Goal: Book appointment/travel/reservation

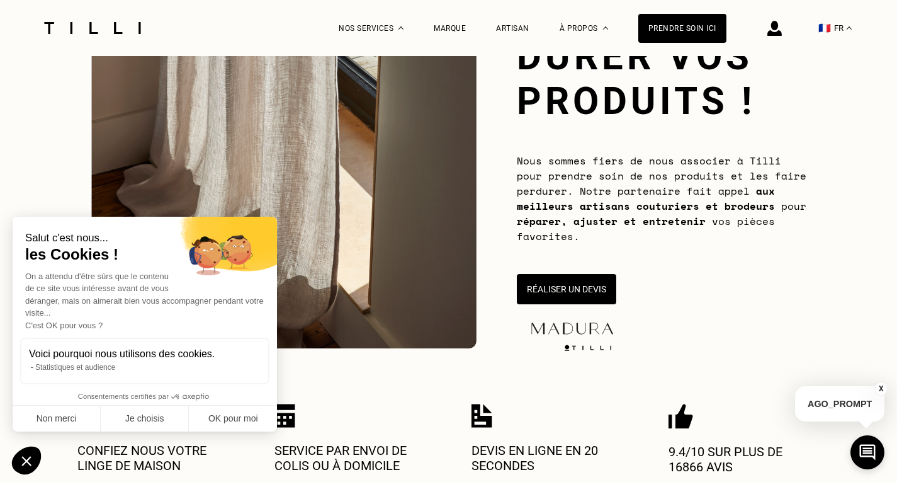
scroll to position [189, 0]
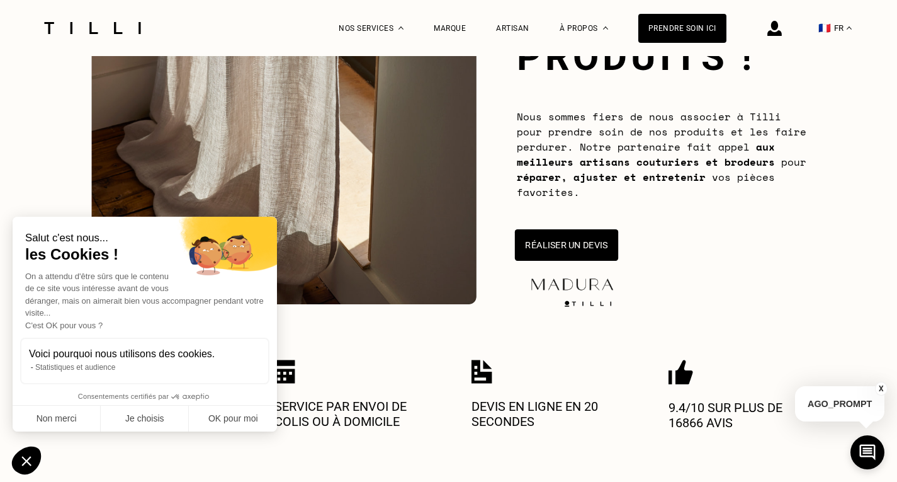
click at [585, 261] on button "Réaliser un devis" at bounding box center [565, 244] width 103 height 31
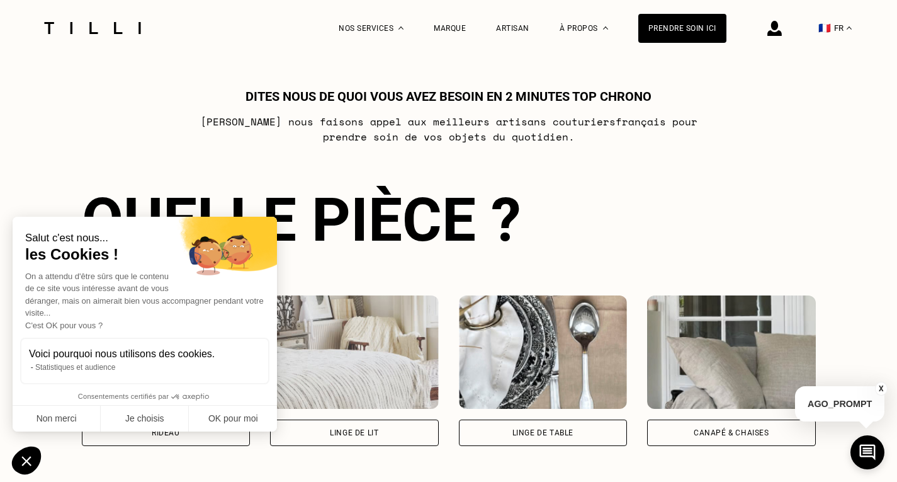
scroll to position [707, 0]
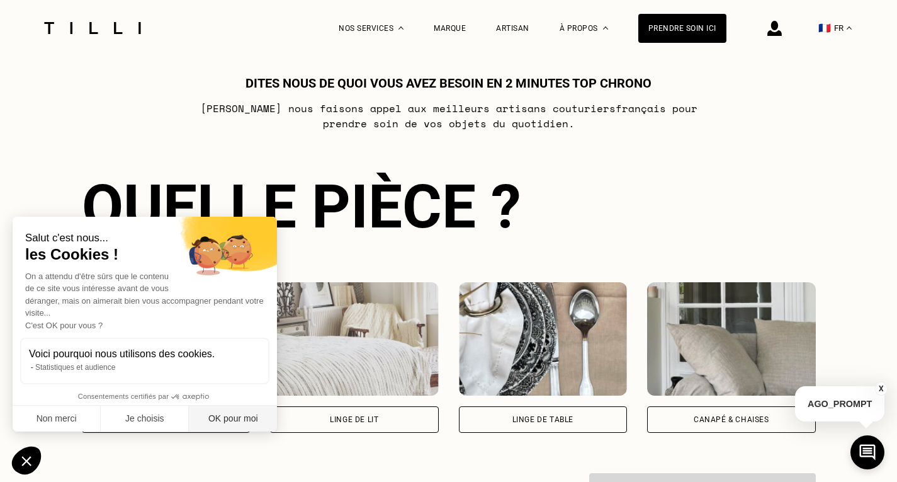
click at [239, 418] on button "OK pour moi" at bounding box center [233, 419] width 88 height 26
checkbox input "true"
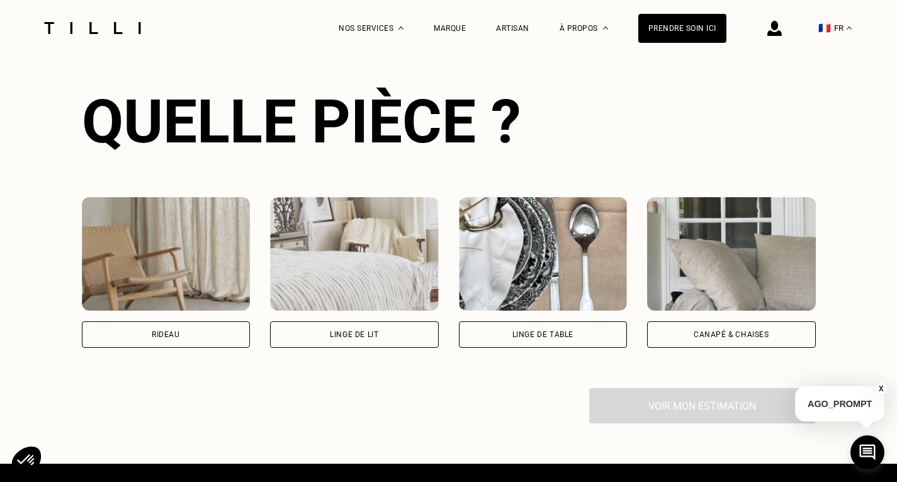
scroll to position [770, 0]
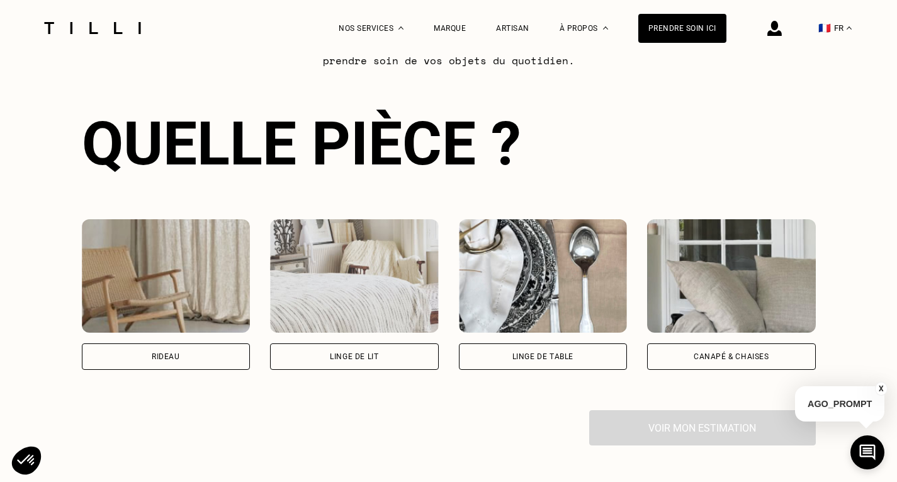
click at [180, 360] on div "Rideau" at bounding box center [166, 357] width 28 height 8
select select "FR"
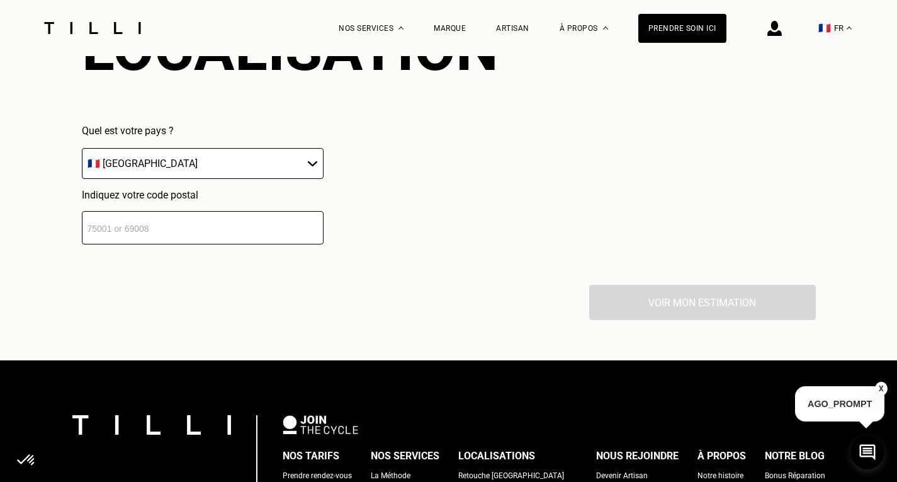
scroll to position [1273, 0]
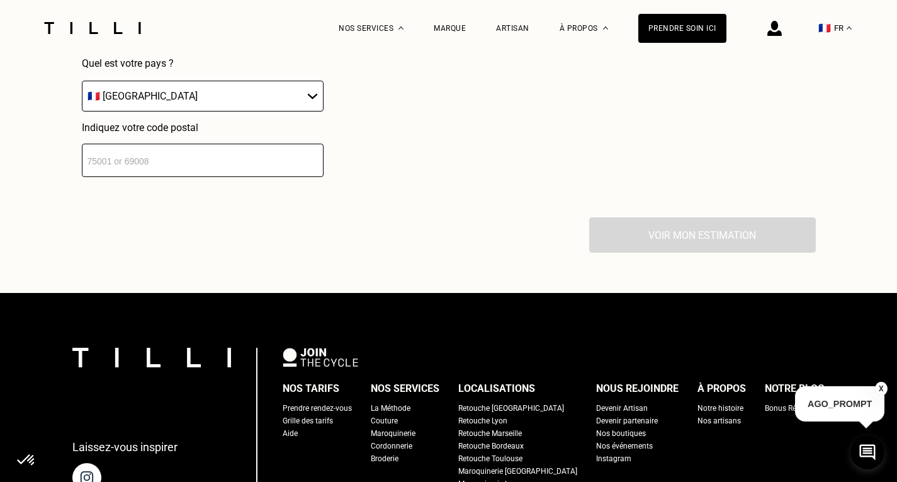
click at [208, 177] on input "number" at bounding box center [203, 160] width 242 height 33
type input "94120"
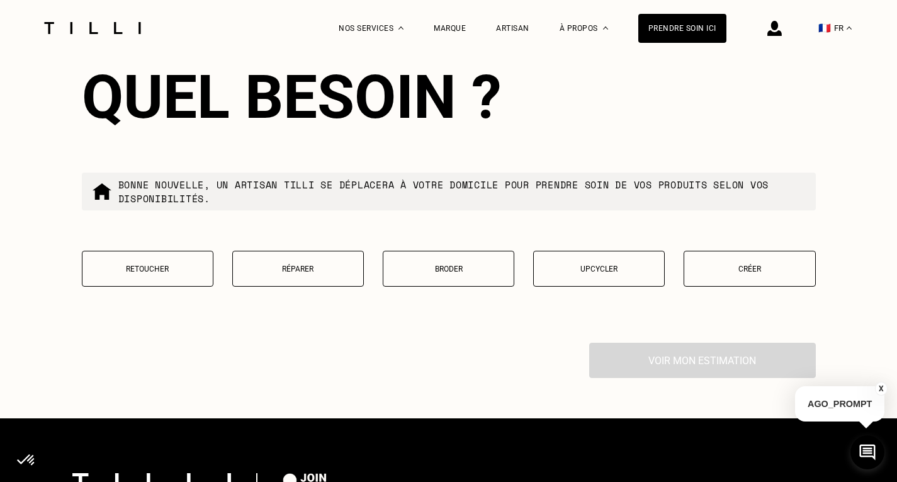
scroll to position [1484, 0]
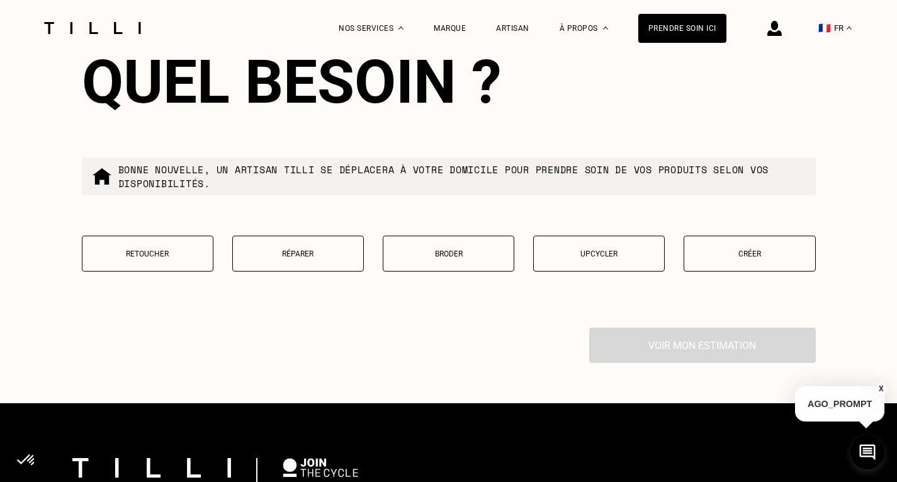
click at [166, 271] on button "Retoucher" at bounding box center [148, 254] width 132 height 36
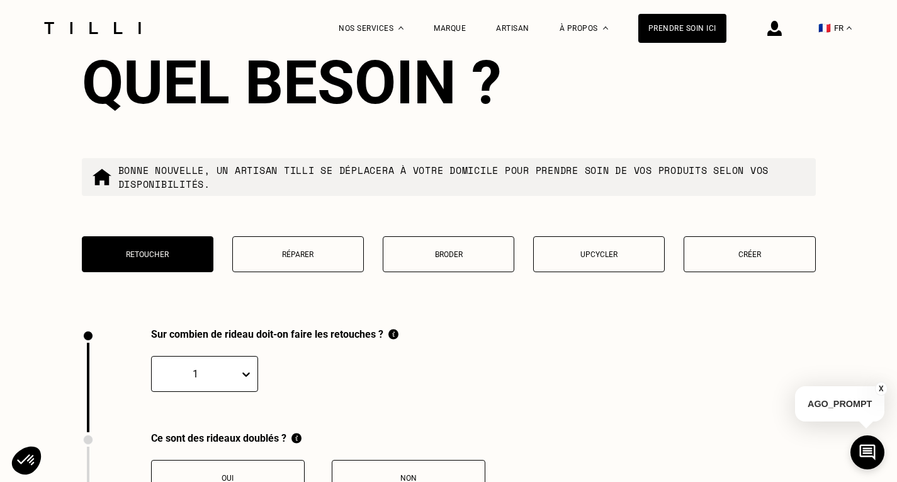
scroll to position [1383, 0]
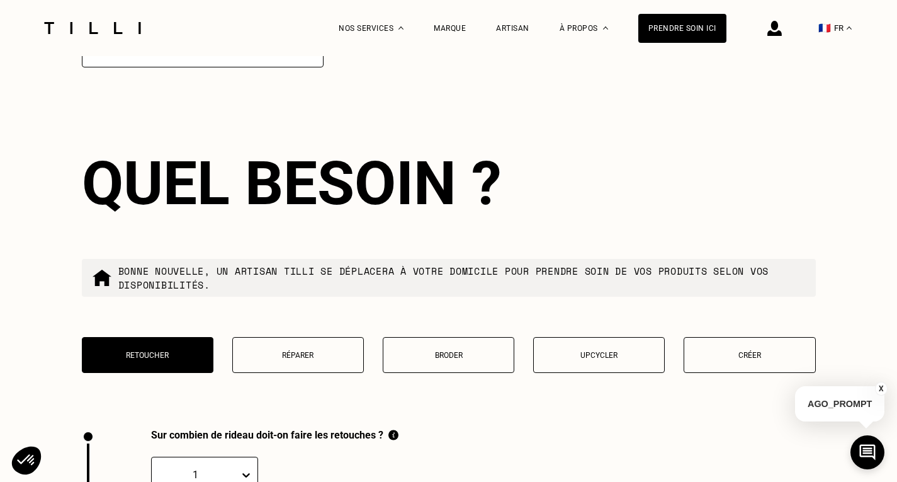
click at [142, 67] on input "94120" at bounding box center [203, 50] width 242 height 33
click at [333, 180] on div "Quel besoin ? Bonne nouvelle, un artisan tilli se déplacera à votre domicile po…" at bounding box center [449, 268] width 734 height 321
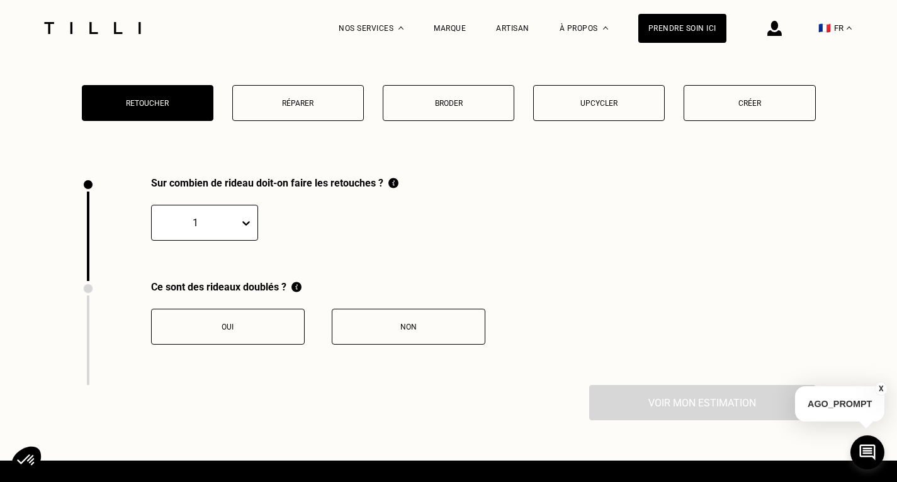
scroll to position [1761, 0]
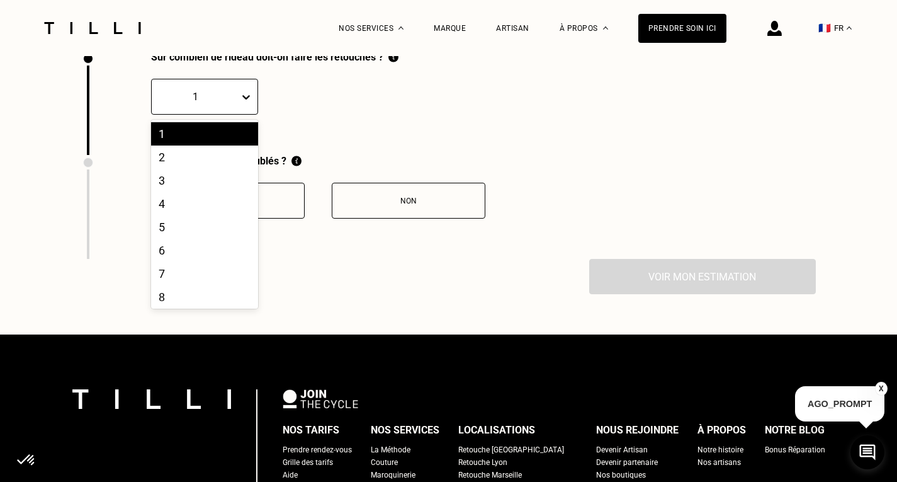
click at [251, 108] on div at bounding box center [249, 97] width 18 height 23
click at [214, 169] on div "2" at bounding box center [204, 156] width 107 height 23
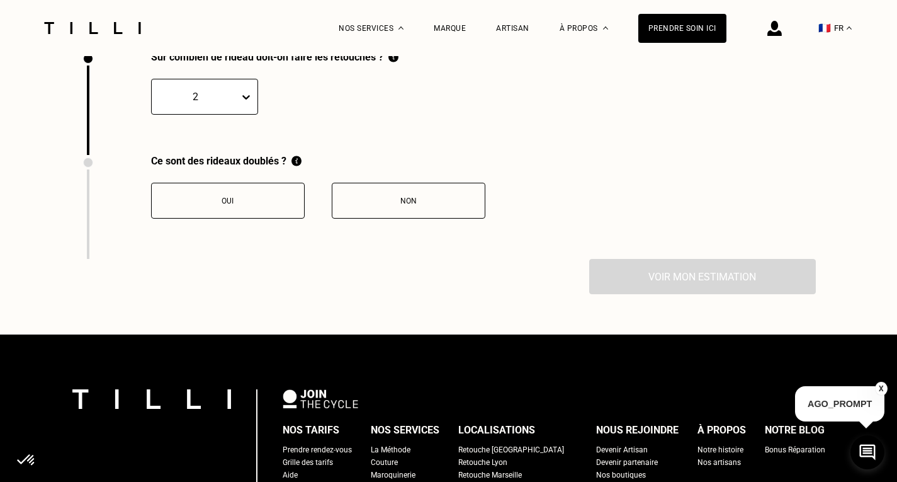
click at [385, 205] on div "Non" at bounding box center [409, 200] width 140 height 9
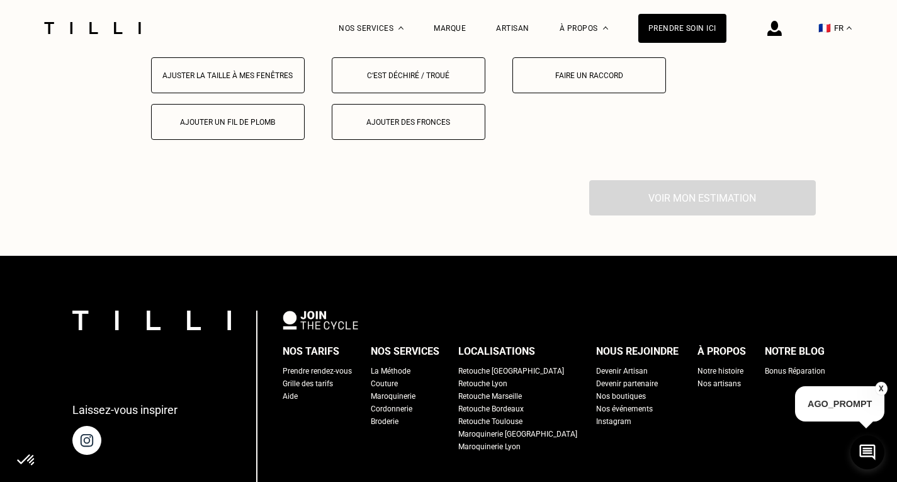
scroll to position [2040, 0]
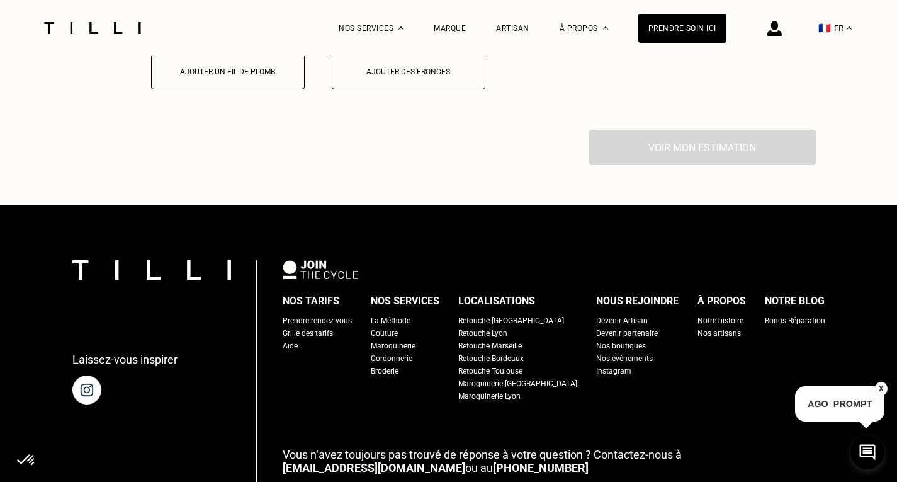
click at [267, 43] on button "Ajuster la taille à mes fenêtres" at bounding box center [228, 25] width 154 height 36
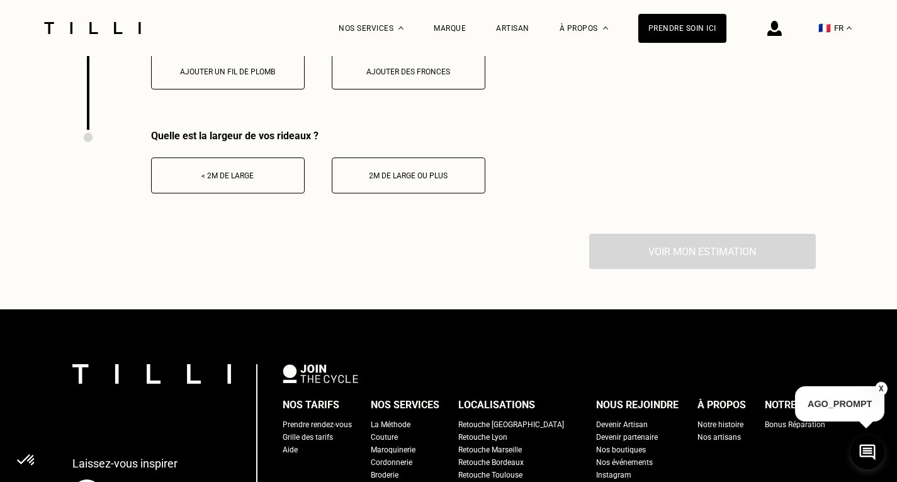
click at [258, 76] on div "Ajouter un fil de plomb" at bounding box center [228, 71] width 140 height 9
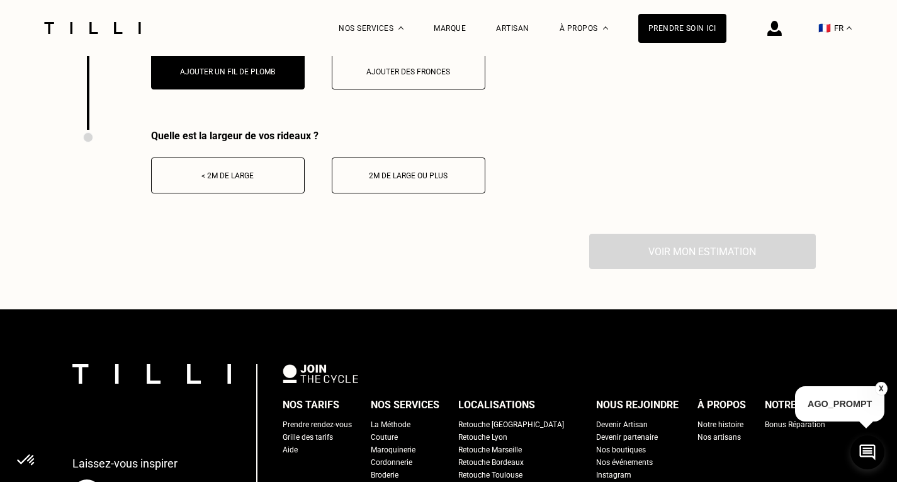
click at [236, 76] on div "Ajouter un fil de plomb" at bounding box center [228, 71] width 140 height 9
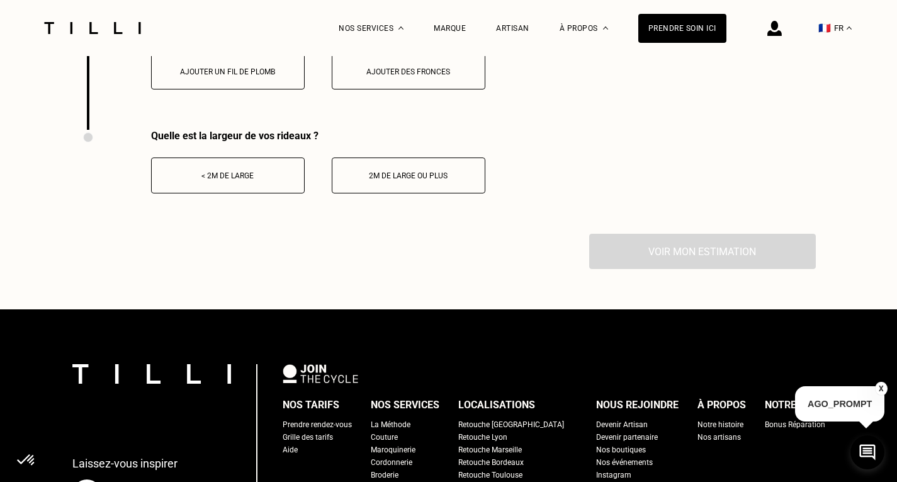
click at [183, 193] on button "< 2m de large" at bounding box center [228, 175] width 154 height 36
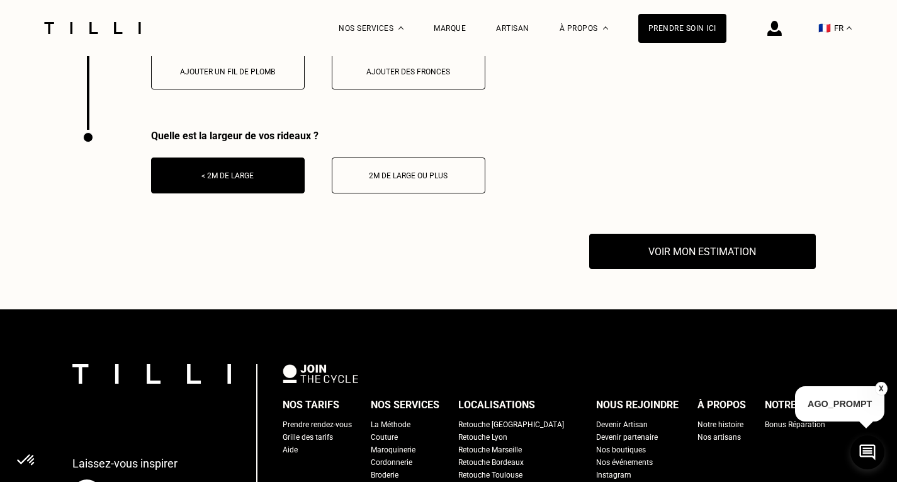
click at [364, 193] on button "2m de large ou plus" at bounding box center [409, 175] width 154 height 36
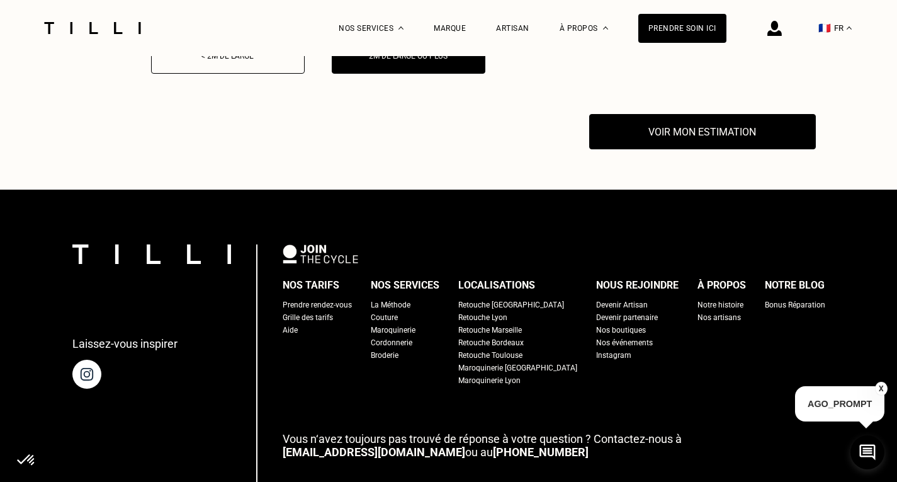
scroll to position [2166, 0]
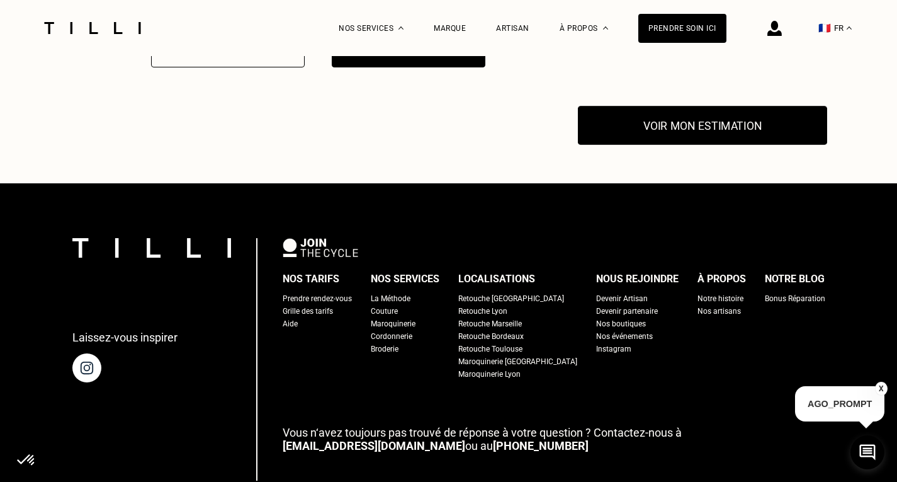
click at [732, 145] on button "Voir mon estimation" at bounding box center [702, 125] width 249 height 39
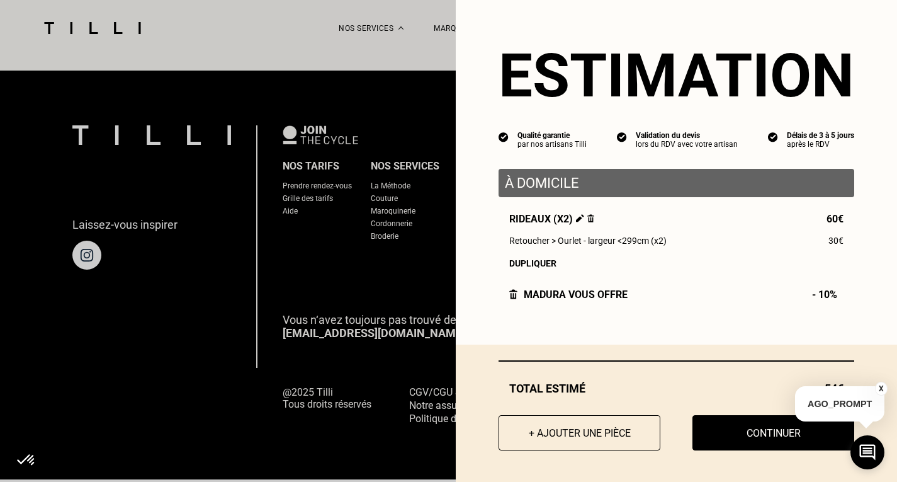
scroll to position [2292, 0]
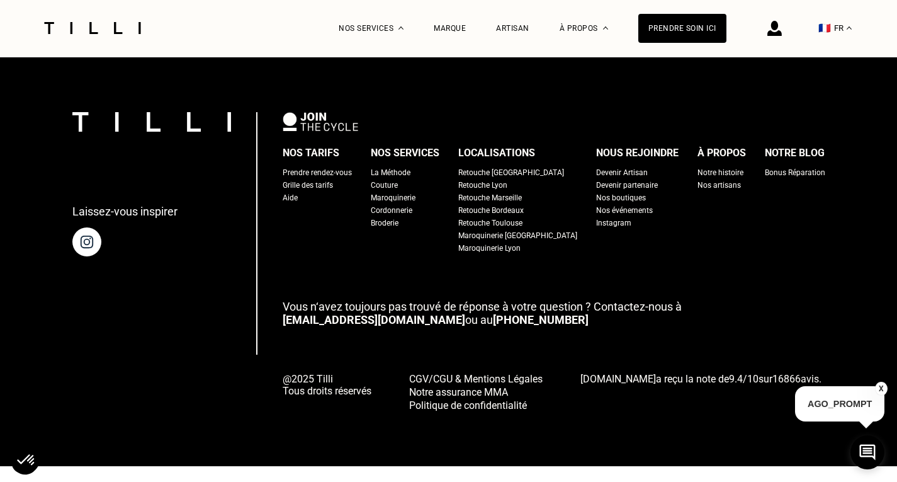
click at [880, 383] on button "X" at bounding box center [881, 389] width 13 height 14
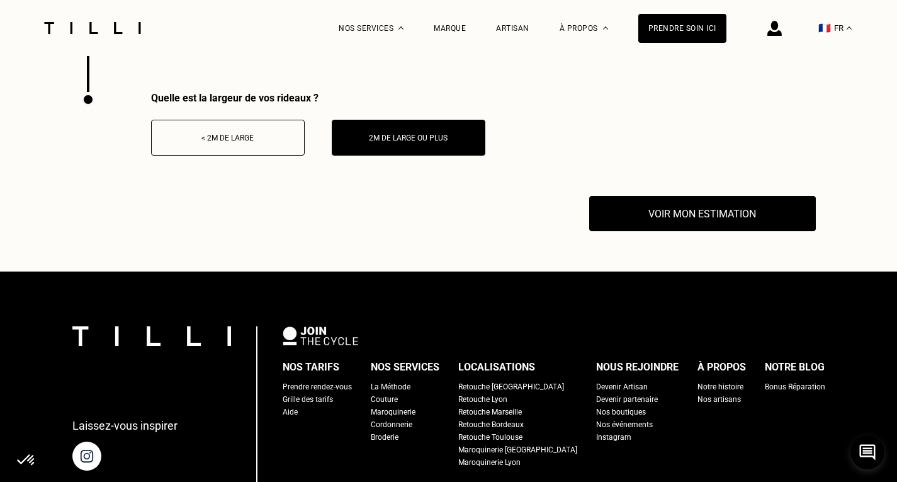
scroll to position [2103, 0]
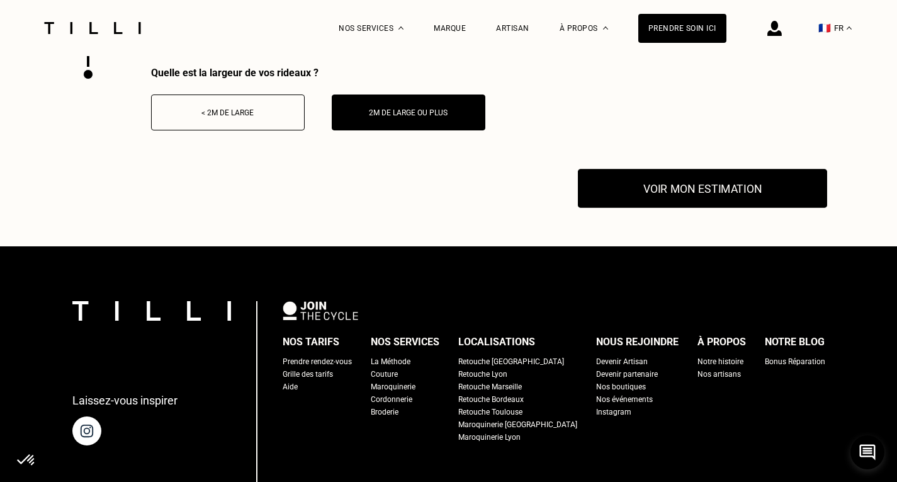
click at [715, 208] on button "Voir mon estimation" at bounding box center [702, 188] width 249 height 39
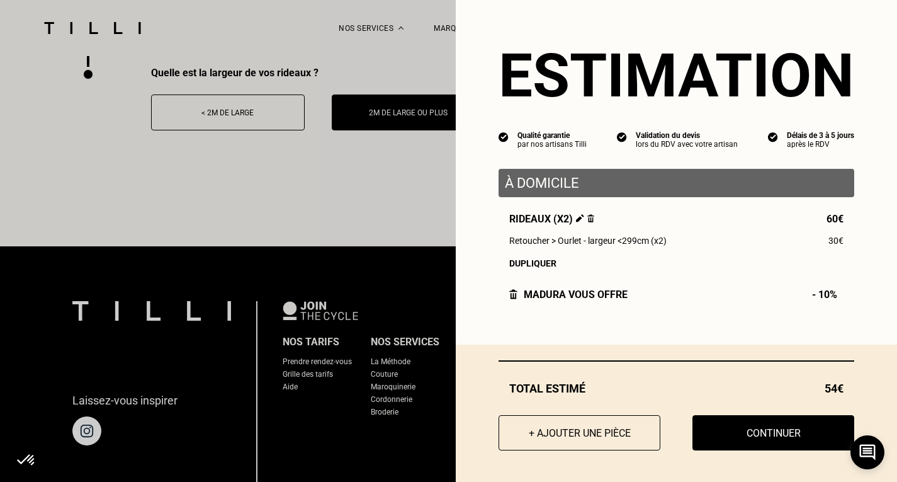
scroll to position [2229, 0]
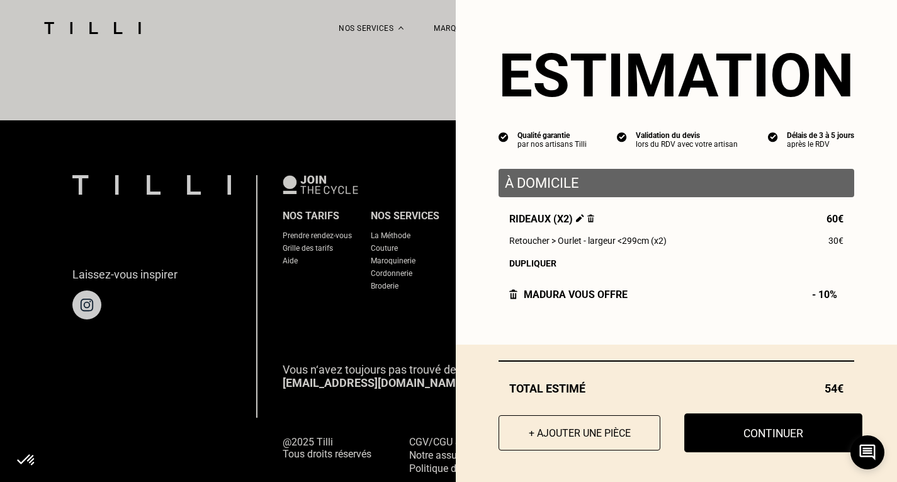
click at [761, 445] on button "Continuer" at bounding box center [774, 432] width 178 height 39
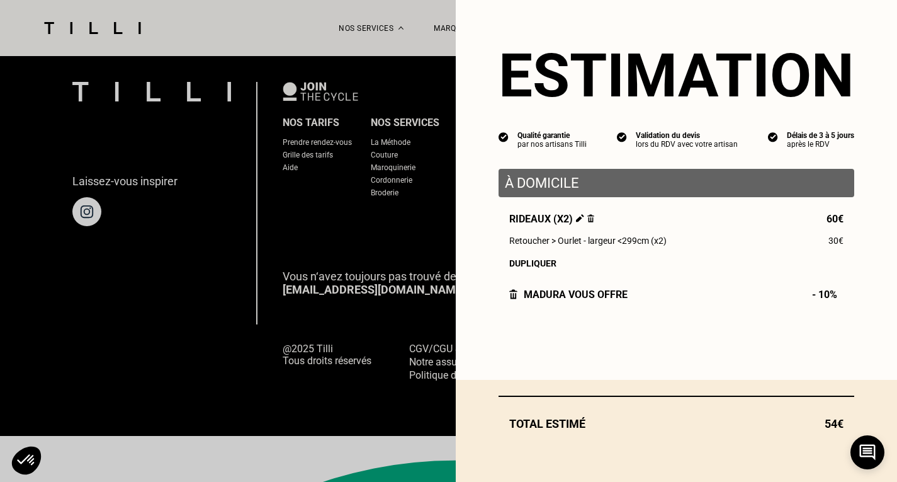
scroll to position [0, 0]
select select "FR"
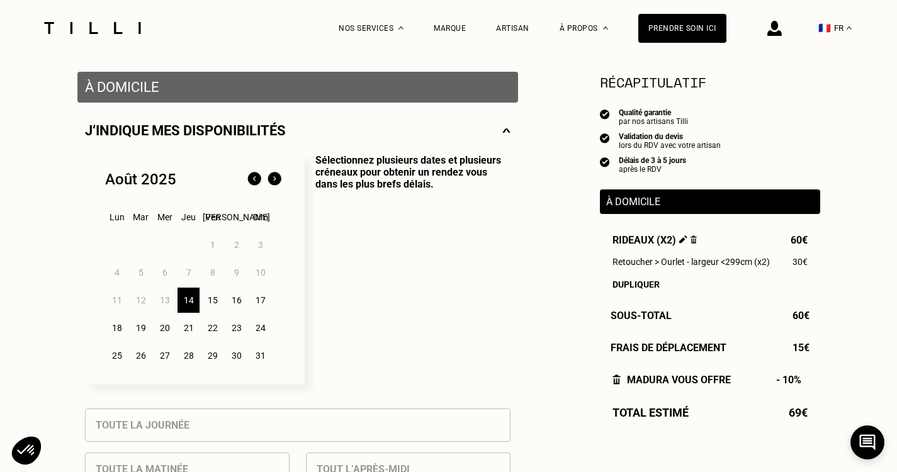
scroll to position [252, 0]
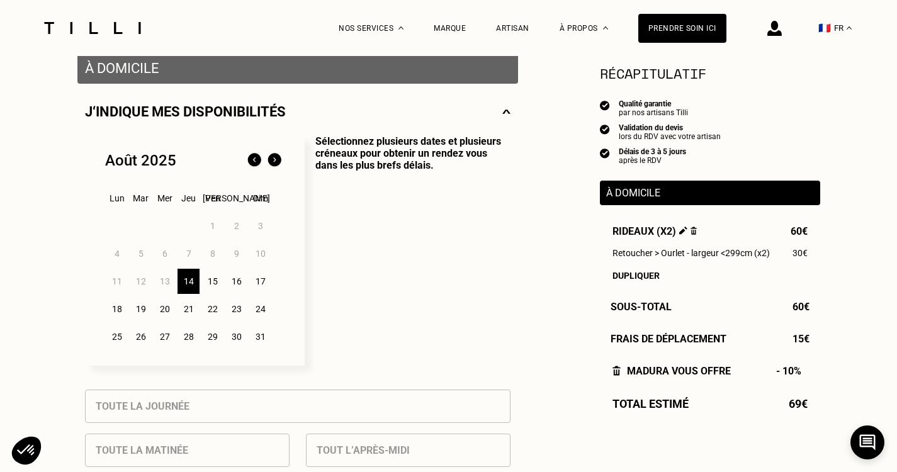
click at [117, 322] on div "18" at bounding box center [117, 309] width 22 height 25
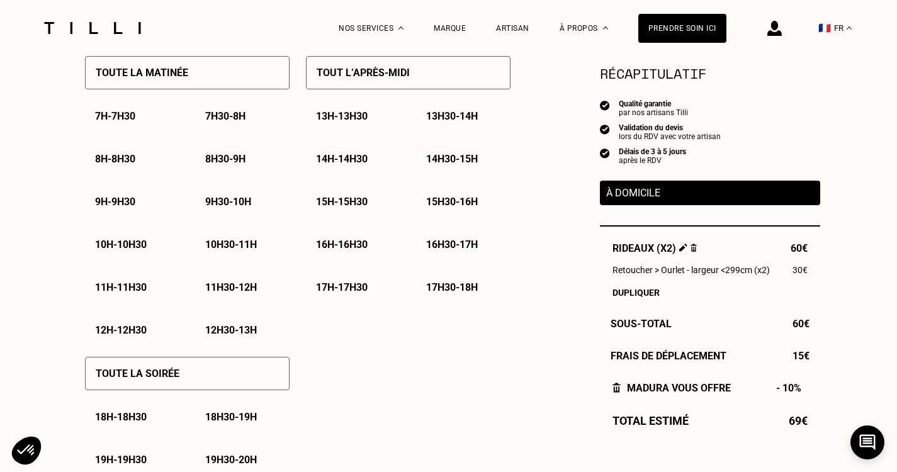
scroll to position [504, 0]
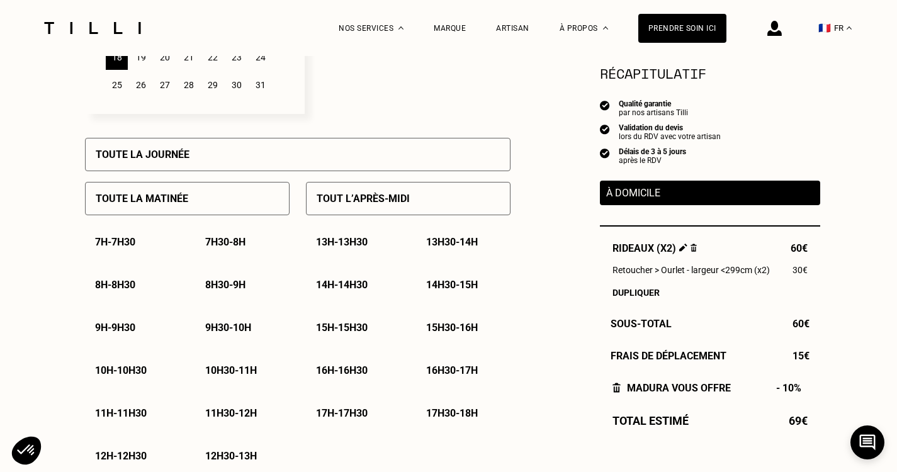
click at [169, 205] on p "Toute la matinée" at bounding box center [142, 199] width 93 height 12
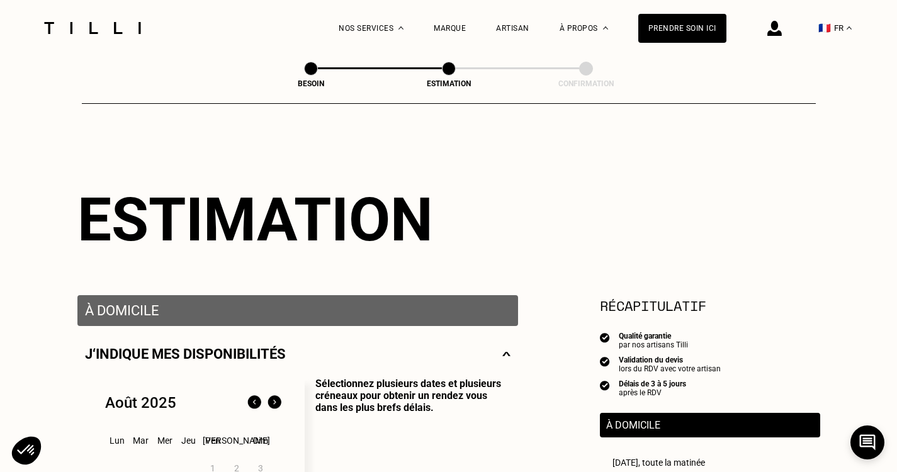
scroll to position [0, 0]
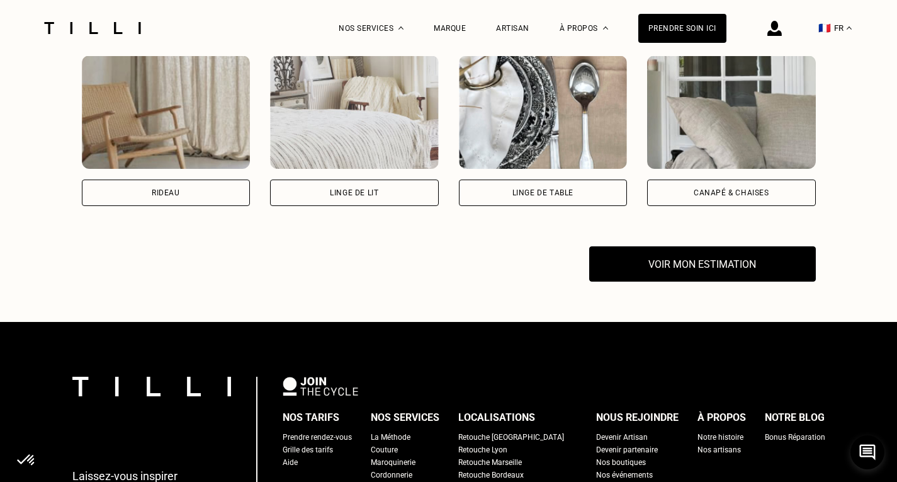
scroll to position [913, 0]
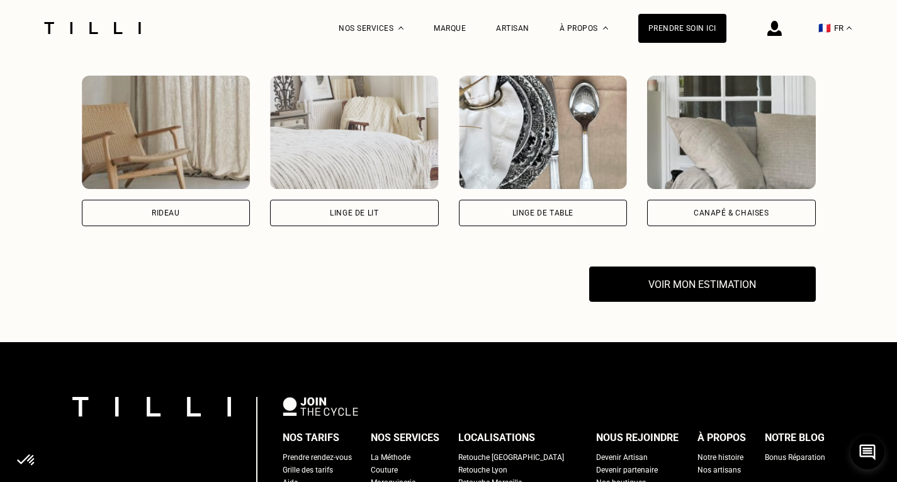
click at [185, 226] on div "Rideau" at bounding box center [166, 213] width 169 height 26
select select "FR"
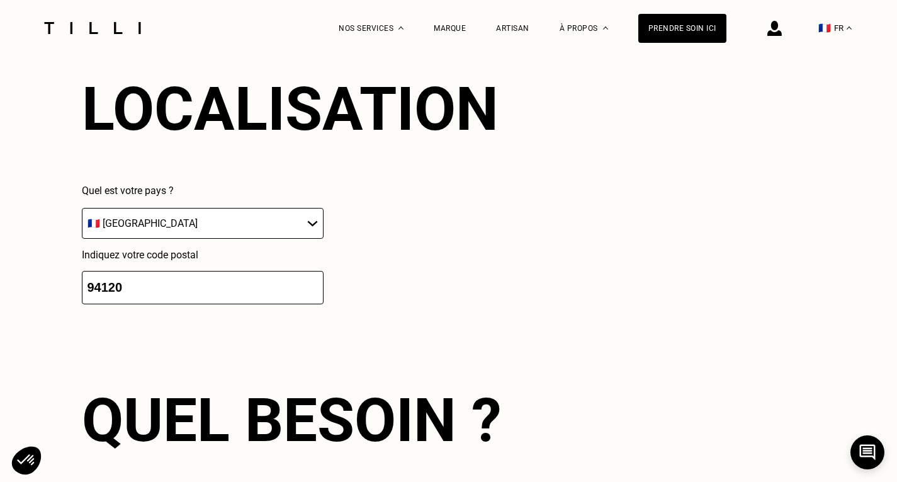
scroll to position [1147, 0]
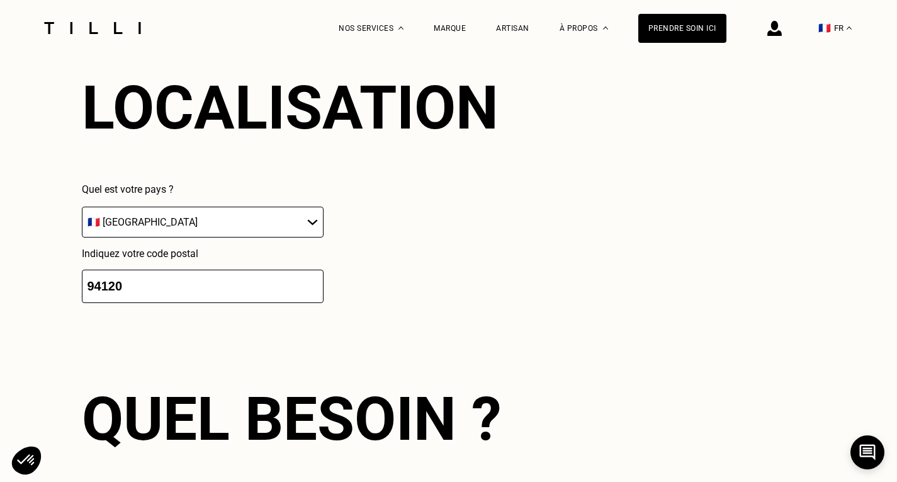
drag, startPoint x: 132, startPoint y: 362, endPoint x: 168, endPoint y: 360, distance: 35.9
click at [132, 303] on input "94120" at bounding box center [203, 286] width 242 height 33
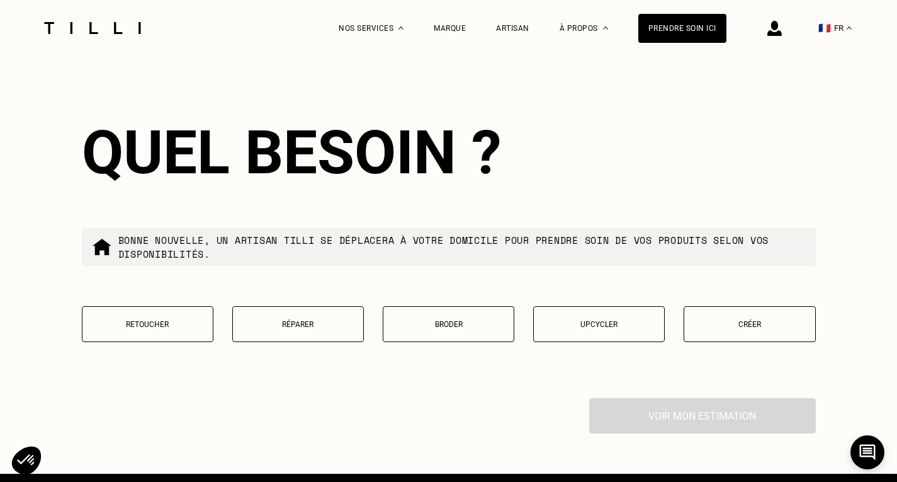
scroll to position [1525, 0]
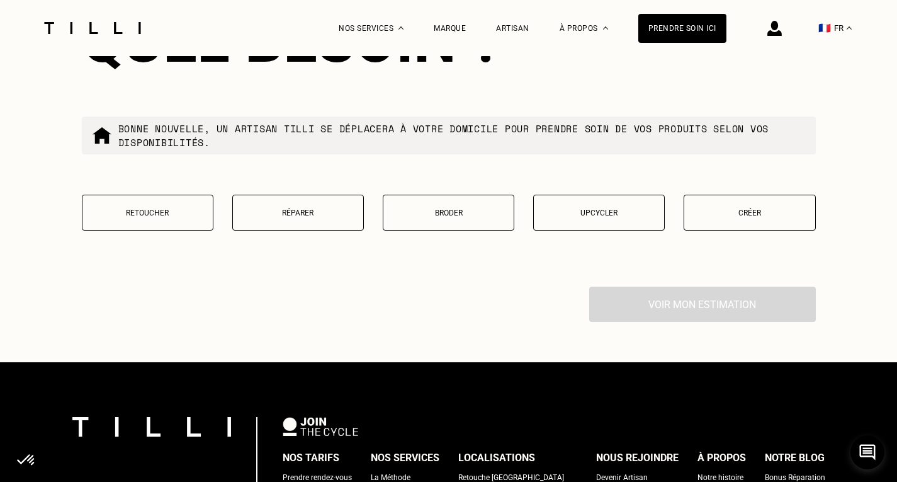
click at [158, 217] on p "Retoucher" at bounding box center [148, 212] width 118 height 9
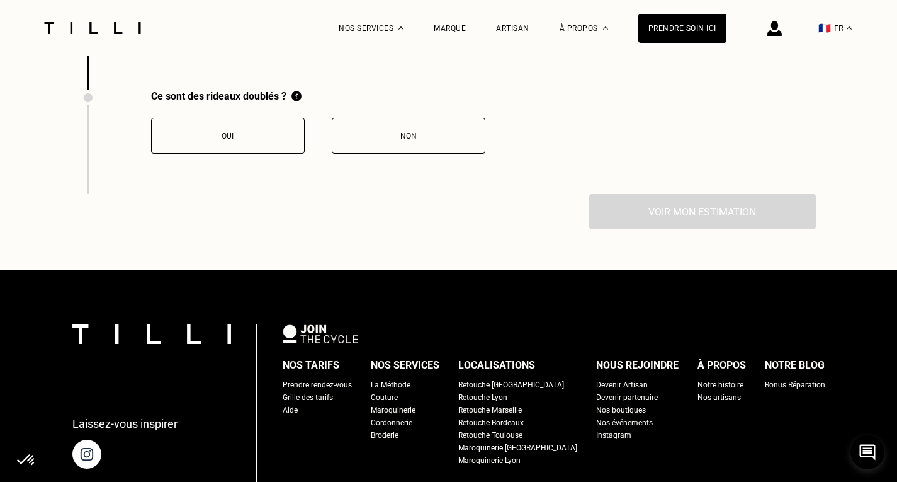
scroll to position [1826, 0]
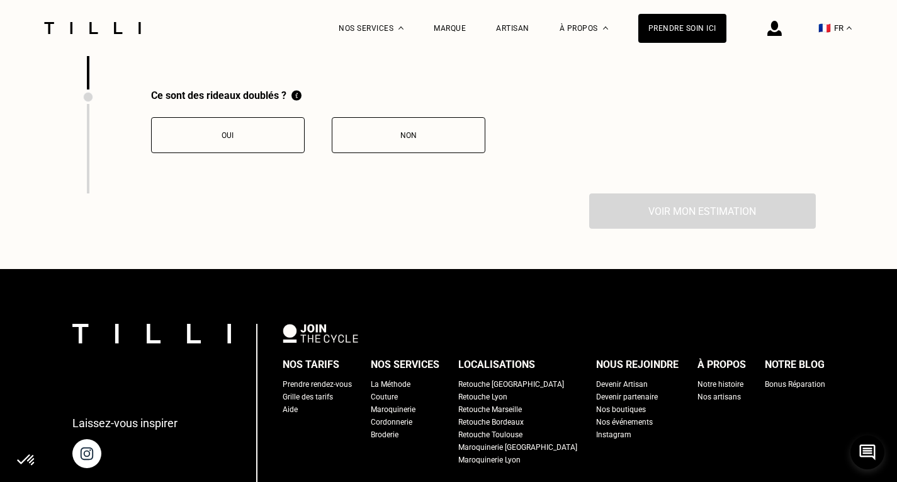
click at [240, 43] on div at bounding box center [249, 31] width 18 height 23
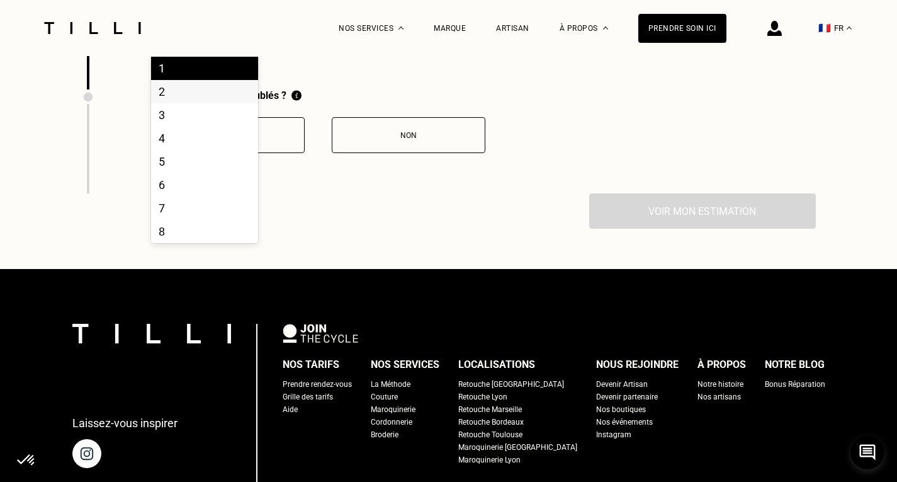
click at [216, 103] on div "2" at bounding box center [204, 91] width 107 height 23
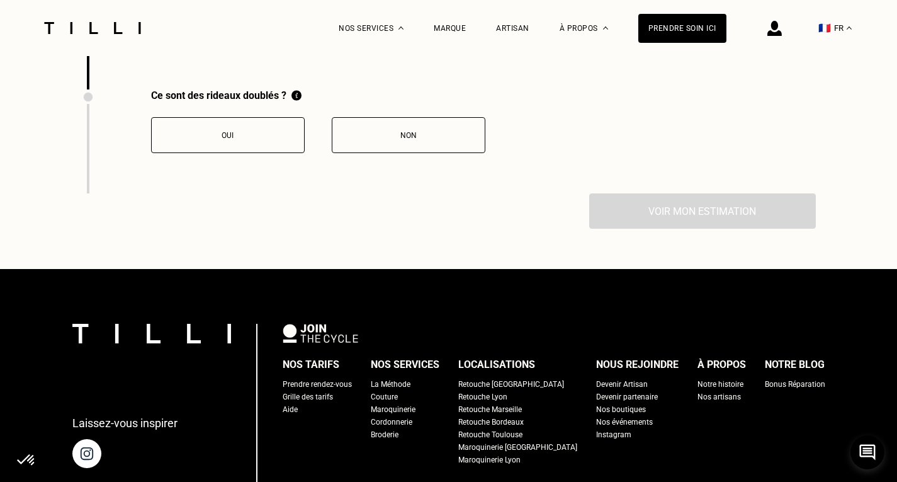
click at [377, 140] on div "Non" at bounding box center [409, 135] width 140 height 9
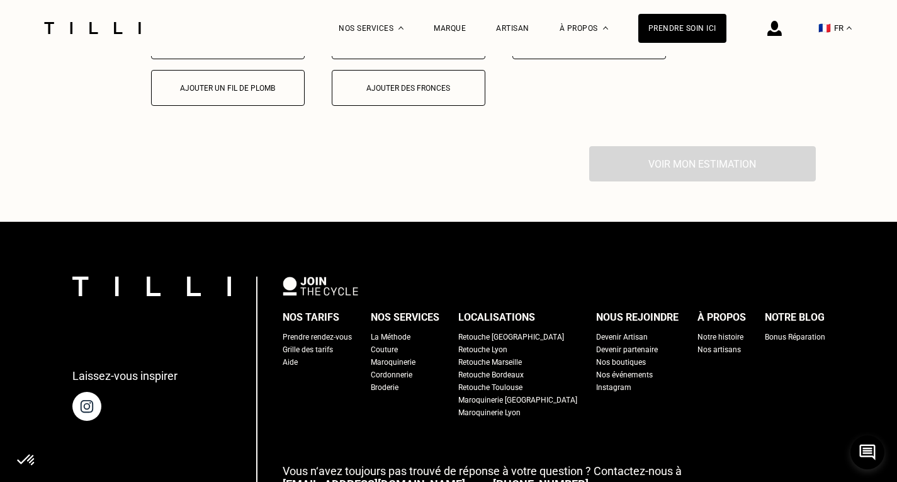
scroll to position [2040, 0]
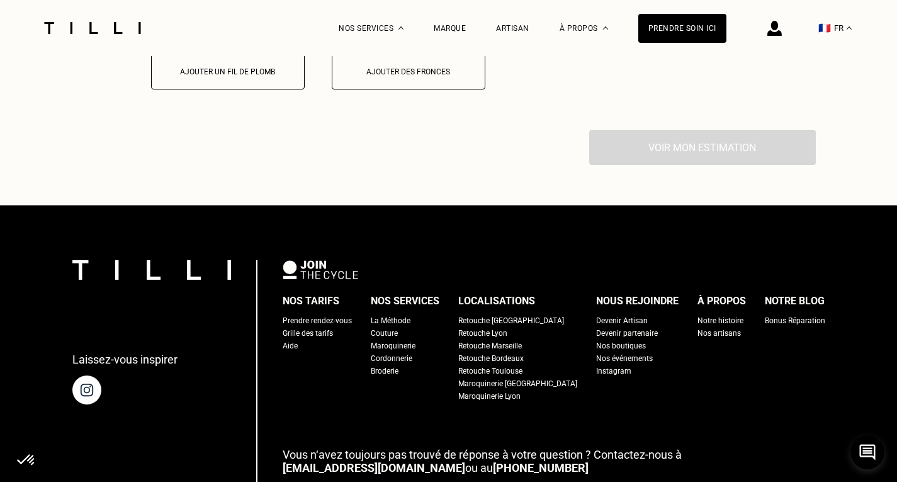
click at [217, 30] on div "Ajuster la taille à mes fenêtres" at bounding box center [228, 25] width 140 height 9
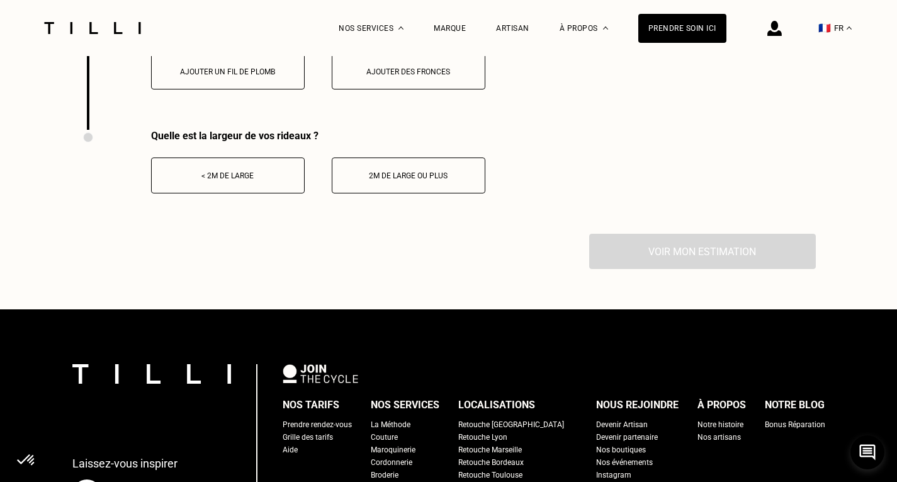
click at [224, 89] on button "Ajouter un fil de plomb" at bounding box center [228, 72] width 154 height 36
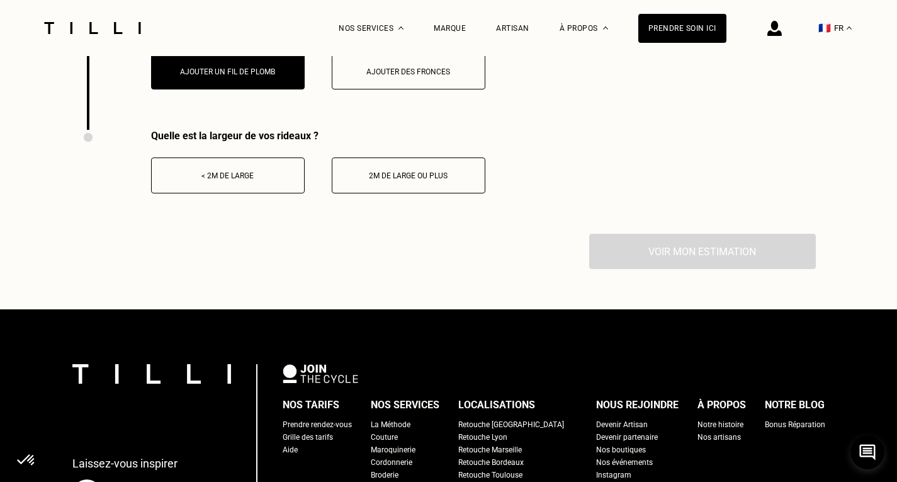
click at [431, 180] on div "2m de large ou plus" at bounding box center [409, 175] width 140 height 9
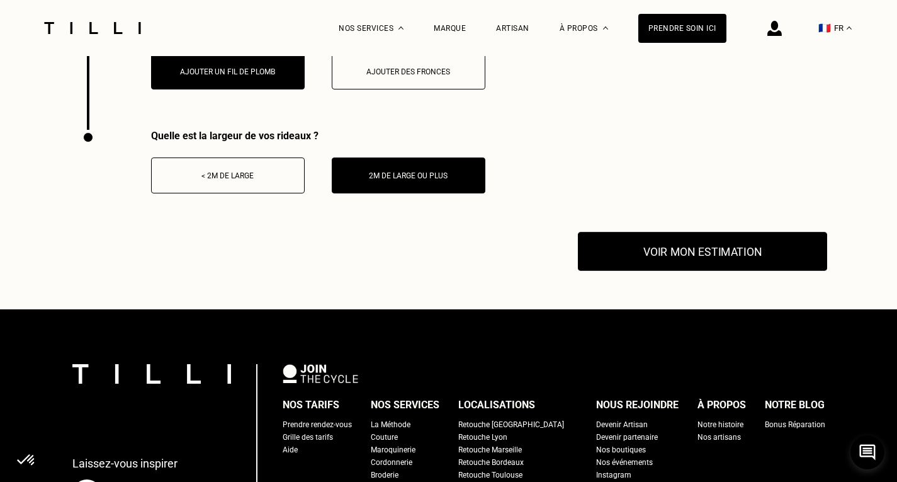
click at [707, 271] on button "Voir mon estimation" at bounding box center [702, 251] width 249 height 39
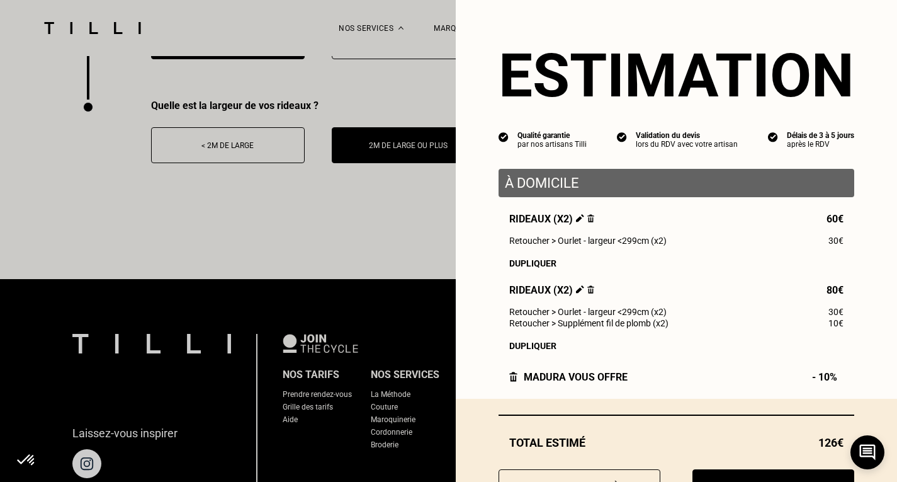
scroll to position [1914, 0]
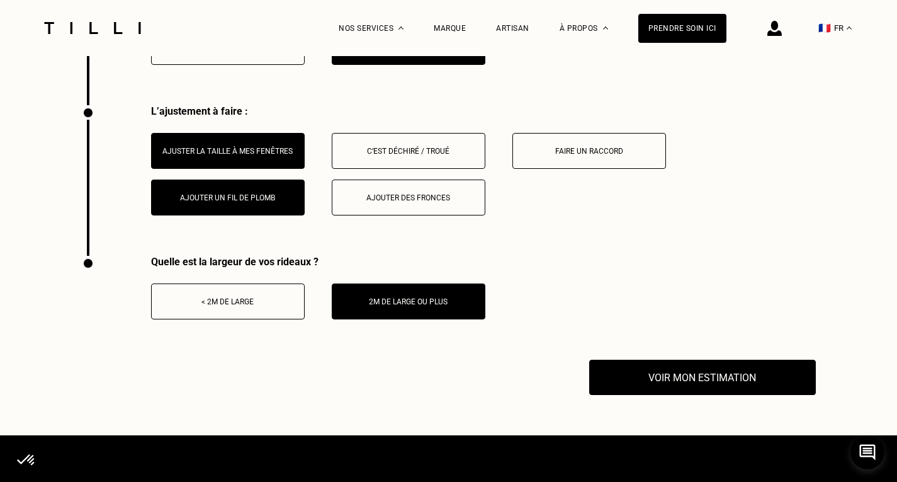
click at [238, 202] on div "Ajouter un fil de plomb" at bounding box center [228, 197] width 140 height 9
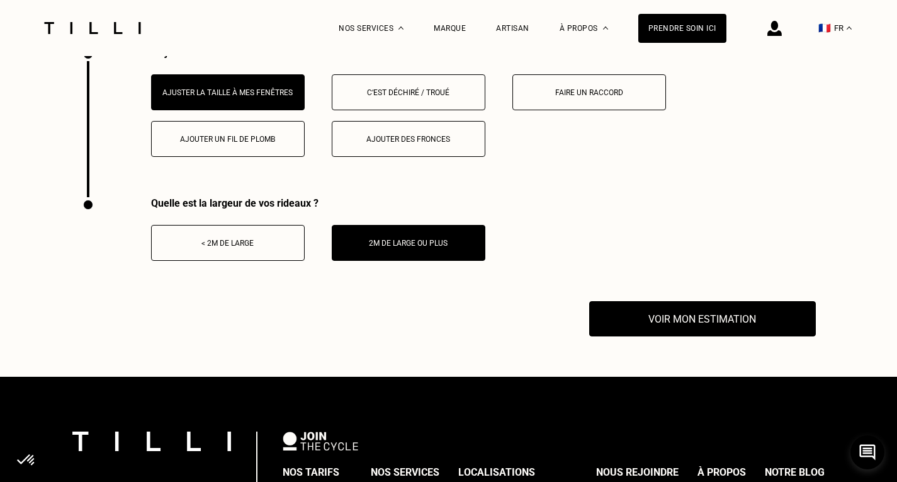
scroll to position [2040, 0]
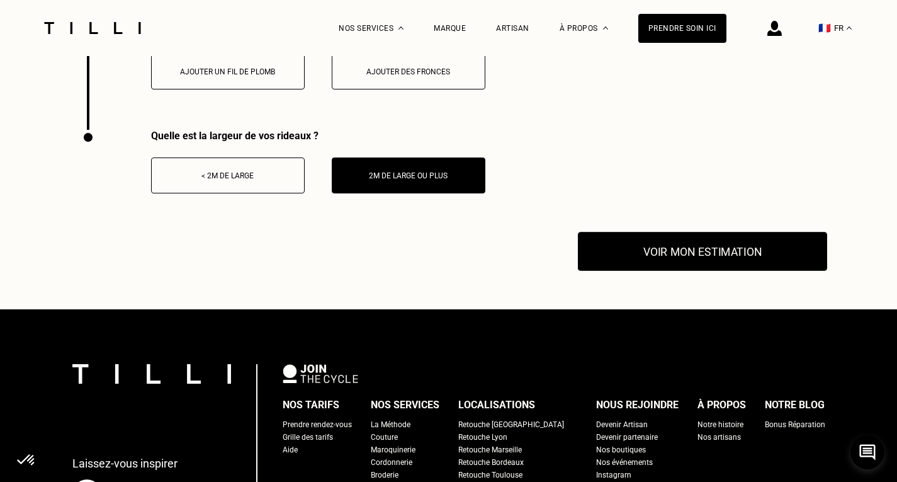
click at [726, 271] on button "Voir mon estimation" at bounding box center [702, 251] width 249 height 39
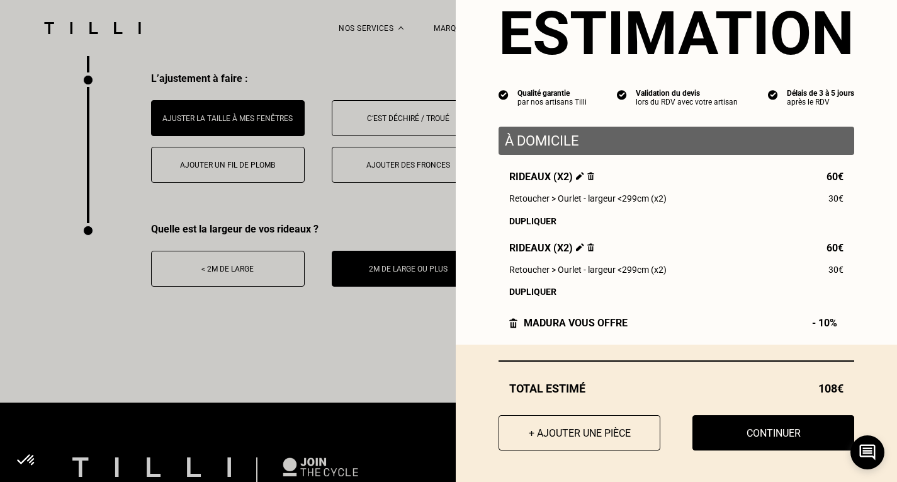
scroll to position [1851, 0]
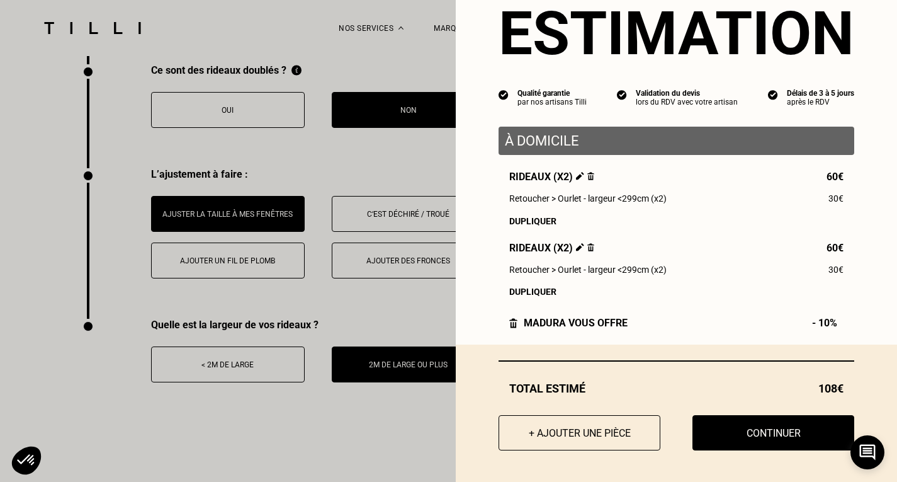
click at [793, 436] on button "Continuer" at bounding box center [774, 432] width 162 height 35
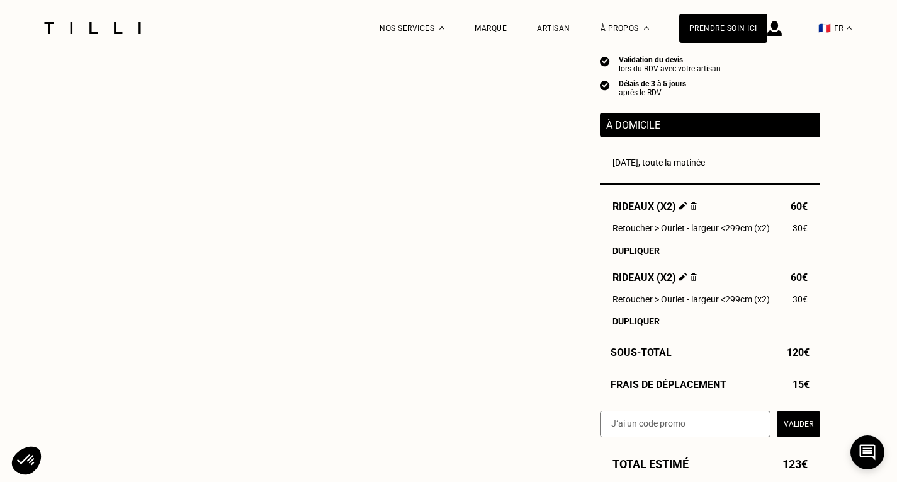
select select "FR"
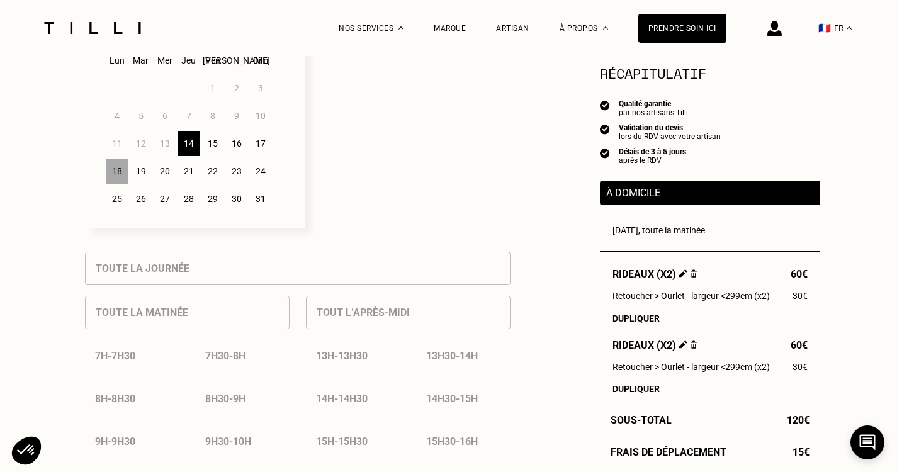
scroll to position [378, 0]
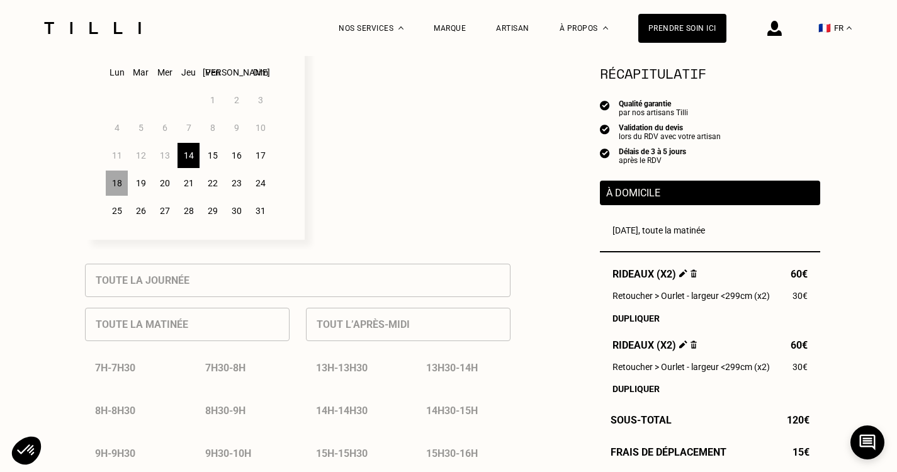
click at [142, 196] on div "19" at bounding box center [141, 183] width 22 height 25
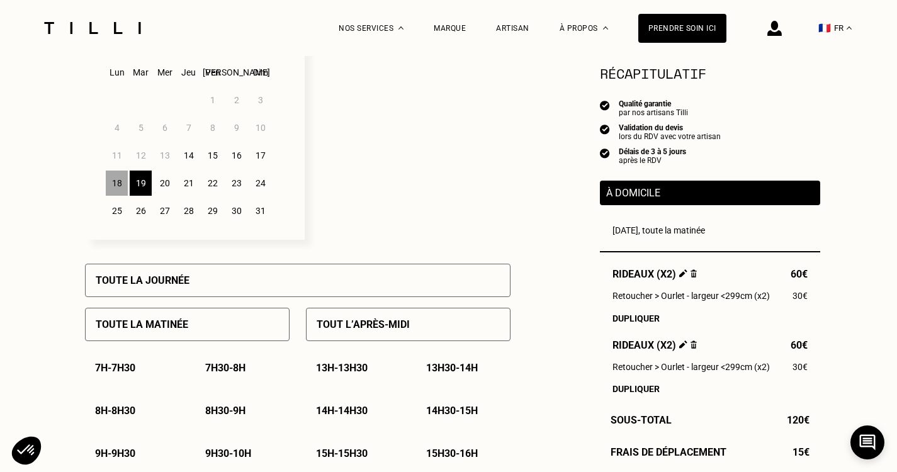
drag, startPoint x: 239, startPoint y: 331, endPoint x: 240, endPoint y: 324, distance: 7.0
click at [239, 297] on div "Toute la journée" at bounding box center [298, 280] width 426 height 33
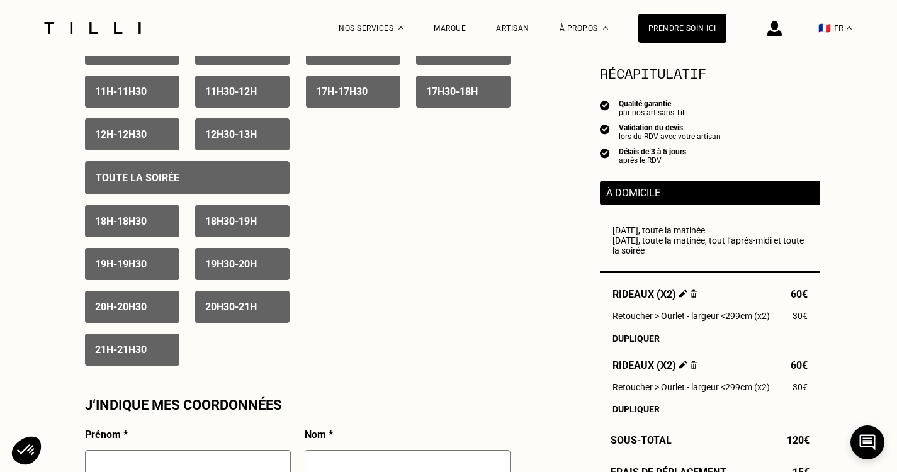
scroll to position [945, 0]
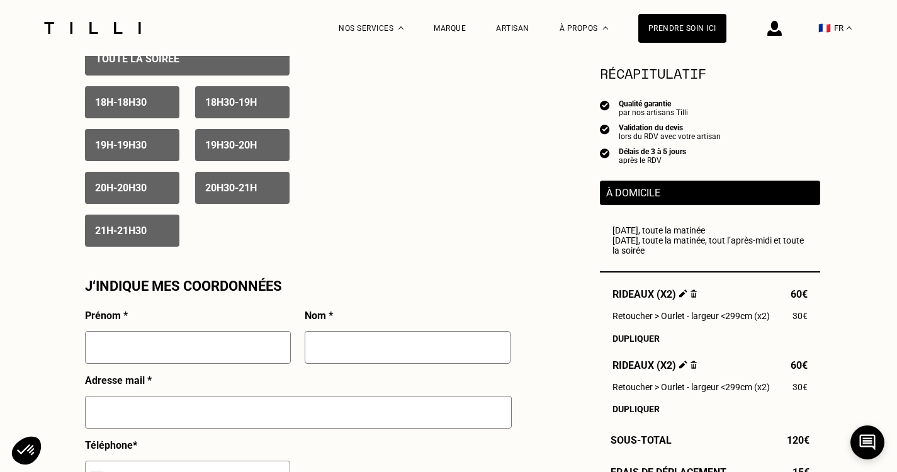
click at [855, 290] on div "Besoin Estimation Confirmation Estimation Récapitulatif Qualité garantie par no…" at bounding box center [449, 144] width 906 height 2066
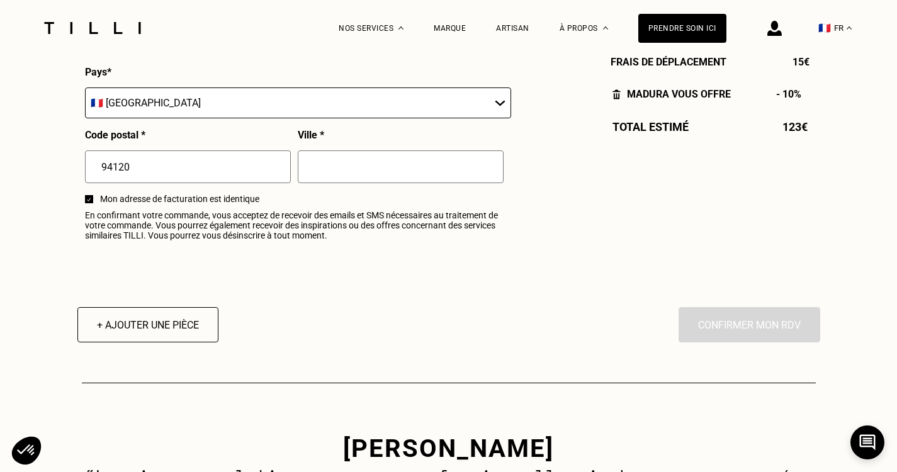
scroll to position [1511, 0]
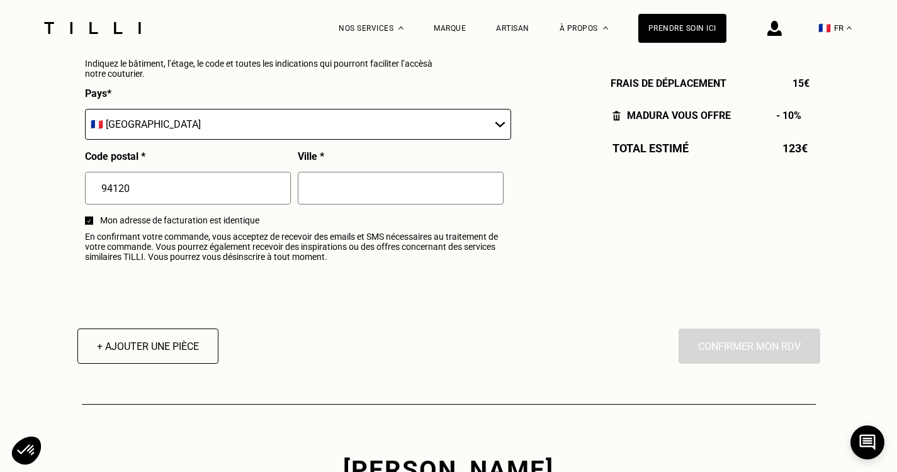
click at [378, 205] on input "text" at bounding box center [401, 188] width 206 height 33
type input "[GEOGRAPHIC_DATA]"
type input "[PERSON_NAME]"
type input "Brion"
type input "[STREET_ADDRESS]"
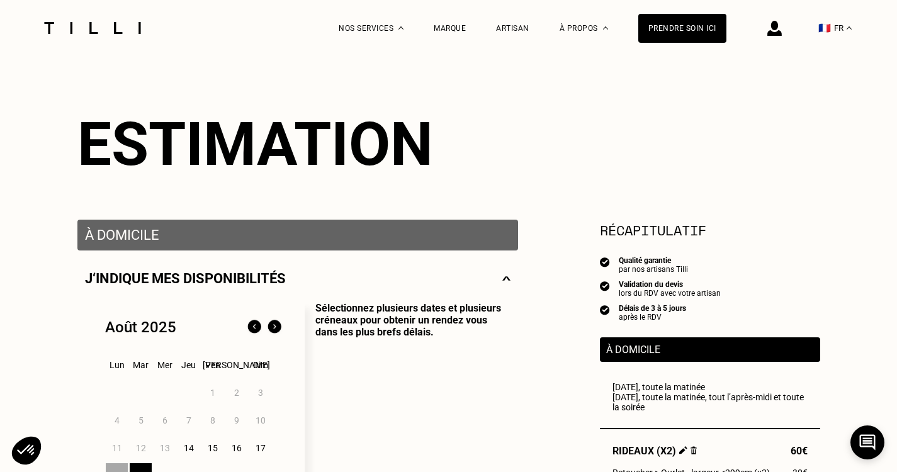
scroll to position [0, 0]
